Goal: Task Accomplishment & Management: Manage account settings

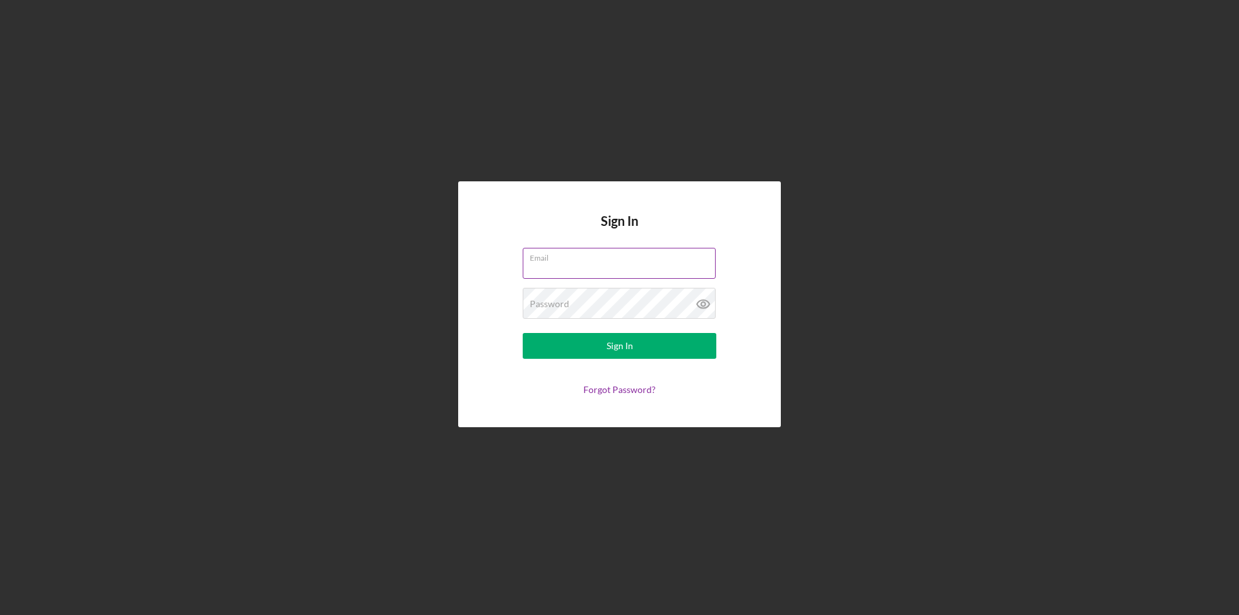
click at [556, 273] on input "Email" at bounding box center [619, 263] width 193 height 31
type input "v"
click at [523, 333] on button "Sign In" at bounding box center [620, 346] width 194 height 26
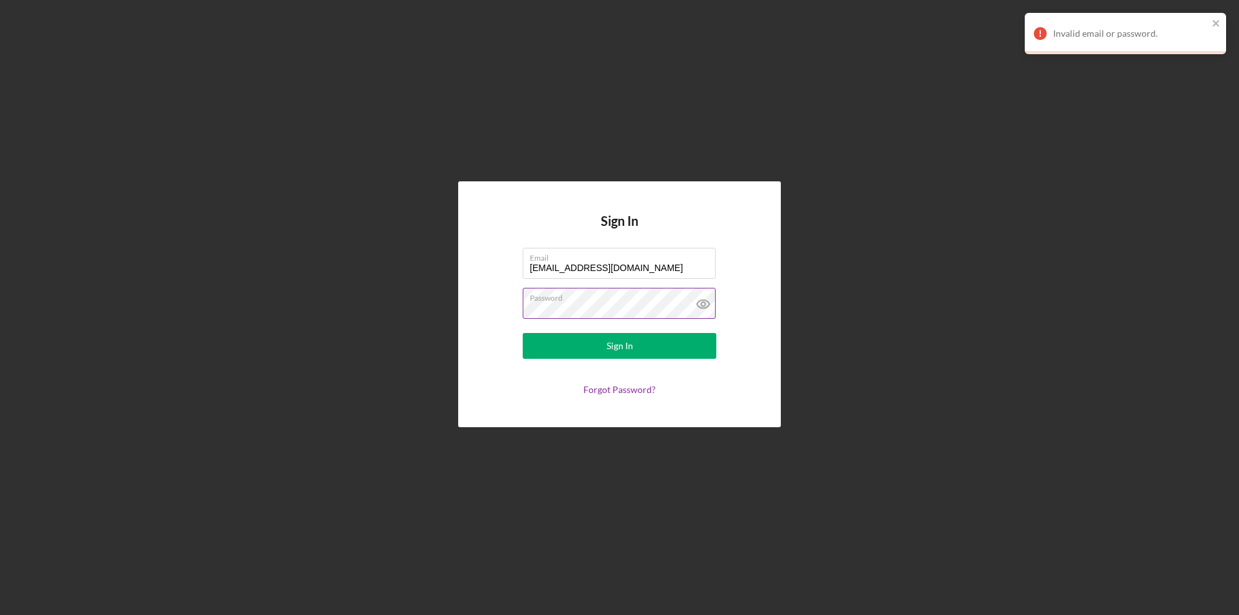
click at [704, 305] on icon at bounding box center [703, 304] width 32 height 32
drag, startPoint x: 637, startPoint y: 272, endPoint x: 451, endPoint y: 250, distance: 187.8
click at [451, 250] on div "Sign In Email [EMAIL_ADDRESS][DOMAIN_NAME] Password Sign In Forgot Password?" at bounding box center [619, 304] width 1226 height 609
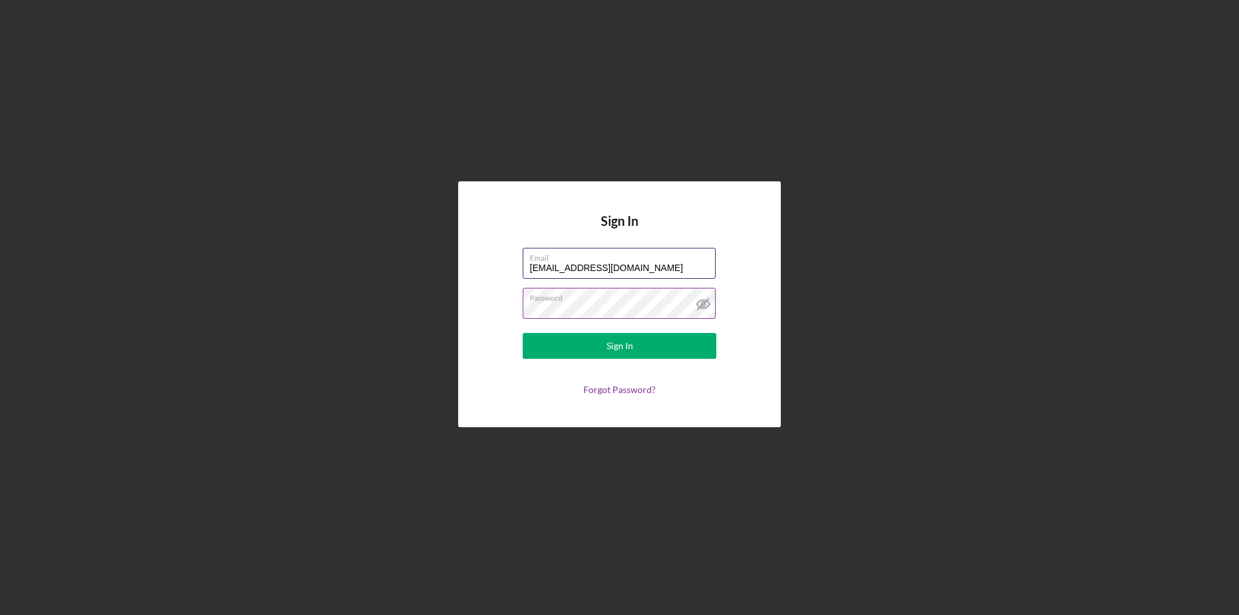
click at [523, 333] on button "Sign In" at bounding box center [620, 346] width 194 height 26
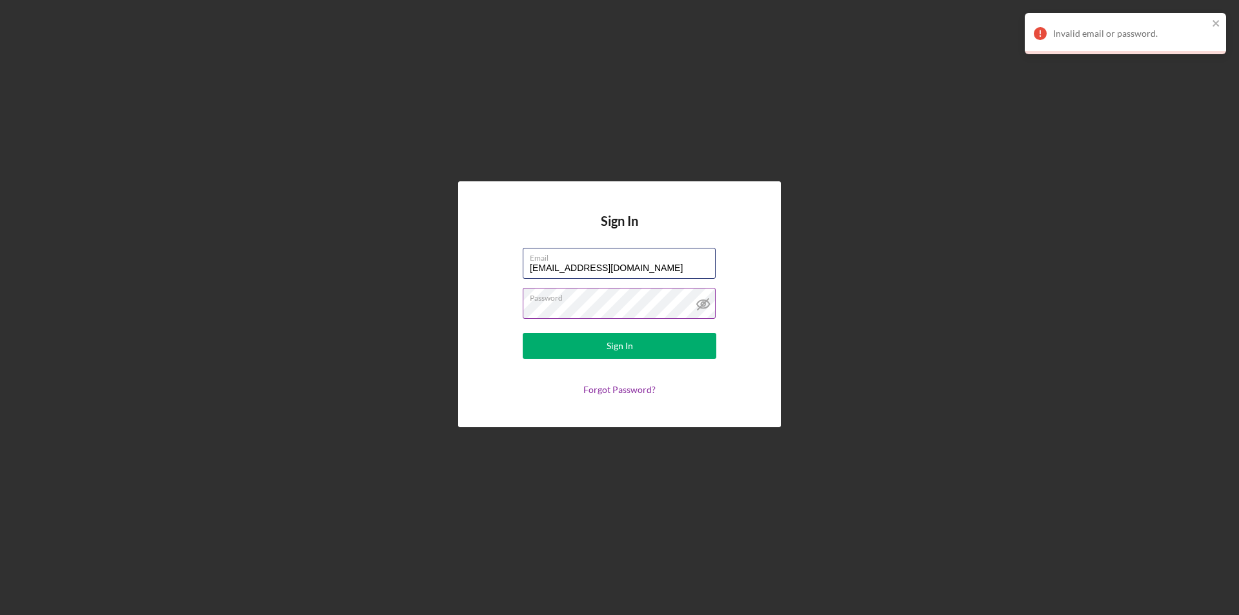
drag, startPoint x: 686, startPoint y: 268, endPoint x: 501, endPoint y: 248, distance: 186.3
click at [501, 248] on form "Email [EMAIL_ADDRESS][DOMAIN_NAME] Password Sign In Forgot Password?" at bounding box center [620, 321] width 258 height 147
type input "[EMAIL_ADDRESS][DOMAIN_NAME]"
click at [523, 333] on button "Sign In" at bounding box center [620, 346] width 194 height 26
